Goal: Task Accomplishment & Management: Complete application form

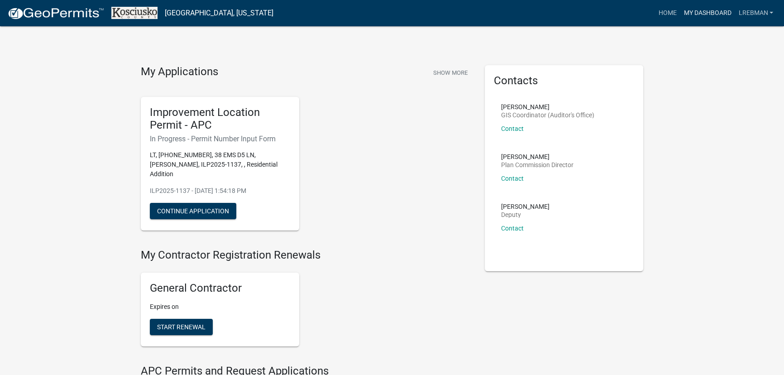
click at [702, 12] on link "My Dashboard" at bounding box center [707, 13] width 55 height 17
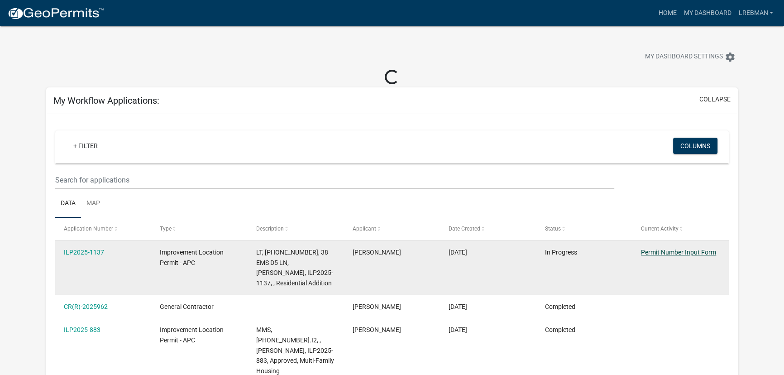
click at [656, 250] on link "Permit Number Input Form" at bounding box center [678, 252] width 75 height 7
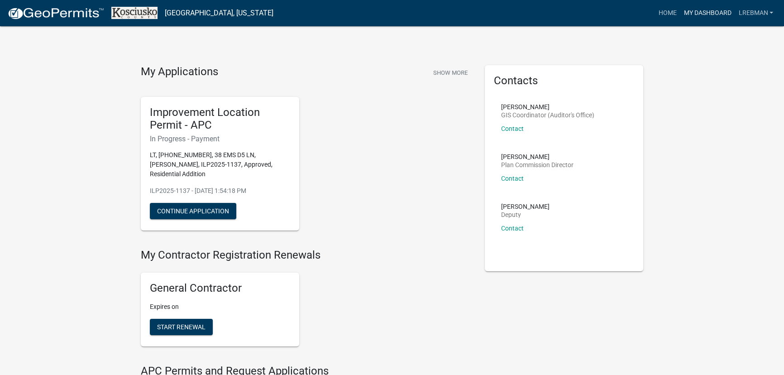
click at [708, 13] on link "My Dashboard" at bounding box center [707, 13] width 55 height 17
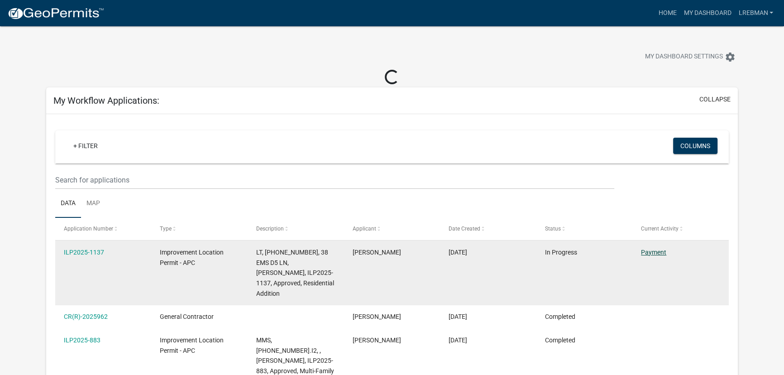
click at [655, 250] on link "Payment" at bounding box center [653, 252] width 25 height 7
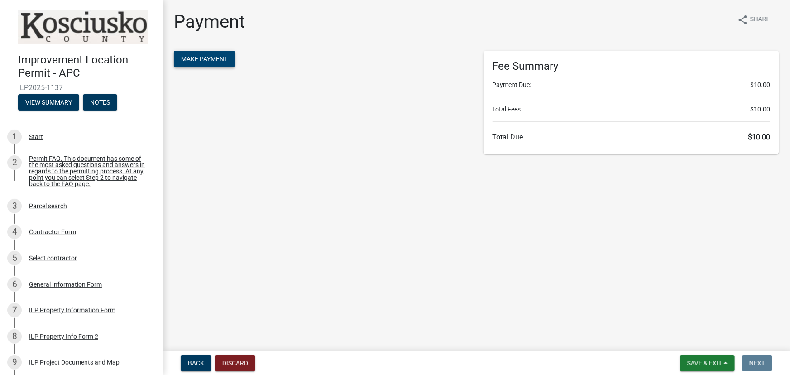
click at [205, 60] on span "Make Payment" at bounding box center [204, 58] width 47 height 7
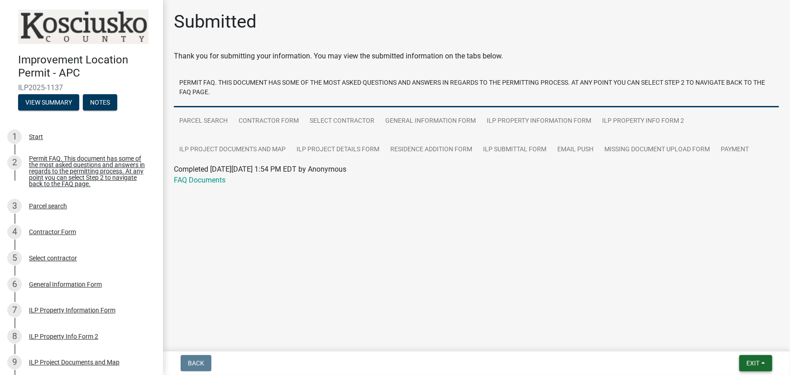
click at [756, 361] on span "Exit" at bounding box center [753, 363] width 13 height 7
click at [731, 339] on button "Save & Exit" at bounding box center [736, 340] width 72 height 22
